Goal: Task Accomplishment & Management: Complete application form

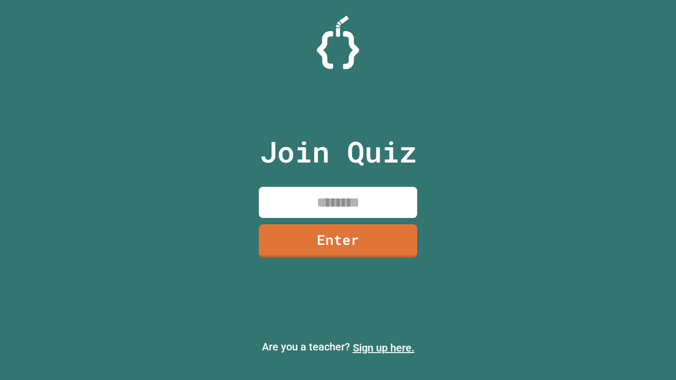
click at [383, 348] on link "Sign up here." at bounding box center [384, 348] width 62 height 13
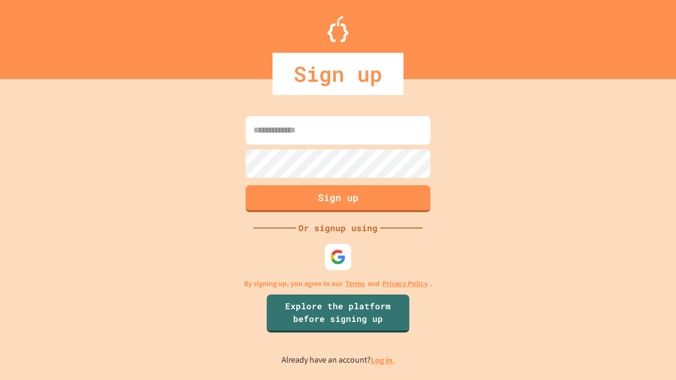
click at [383, 360] on link "Log in." at bounding box center [383, 360] width 24 height 11
